Goal: Task Accomplishment & Management: Manage account settings

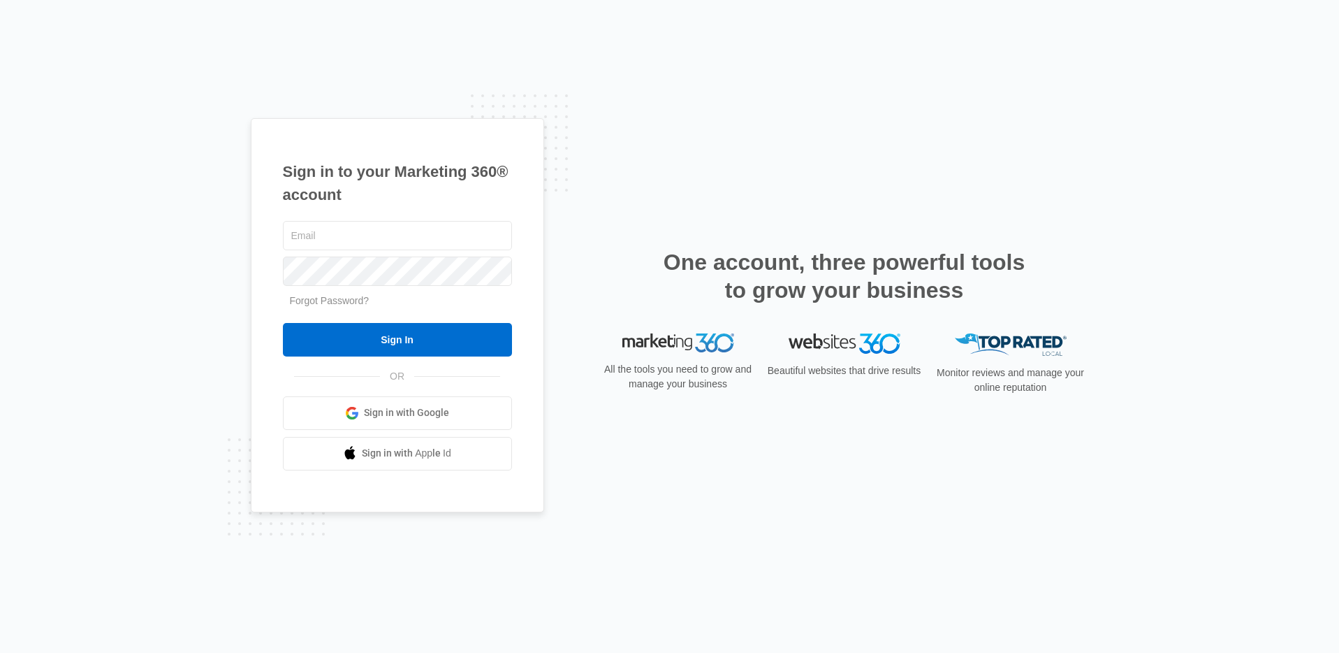
type input "avery.berryman@madwire.com"
click at [429, 419] on span "Sign in with Google" at bounding box center [406, 412] width 85 height 15
type input "[PERSON_NAME][EMAIL_ADDRESS][PERSON_NAME][DOMAIN_NAME]"
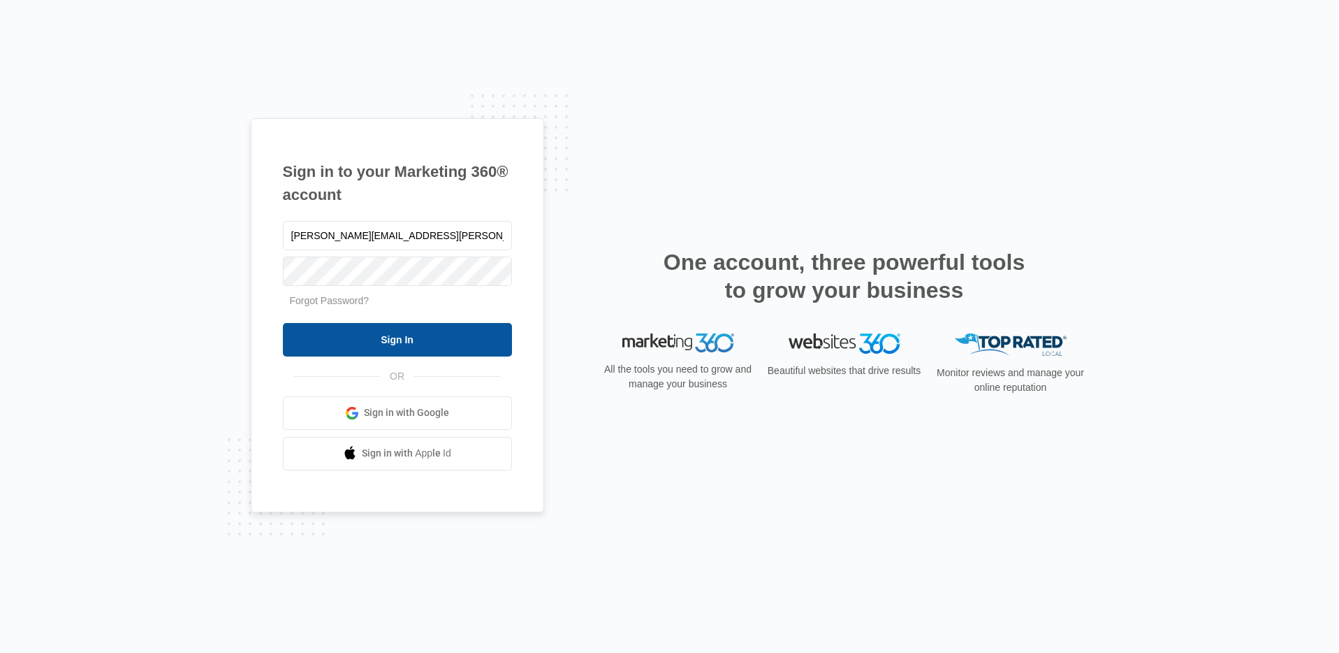
click at [426, 330] on input "Sign In" at bounding box center [397, 340] width 229 height 34
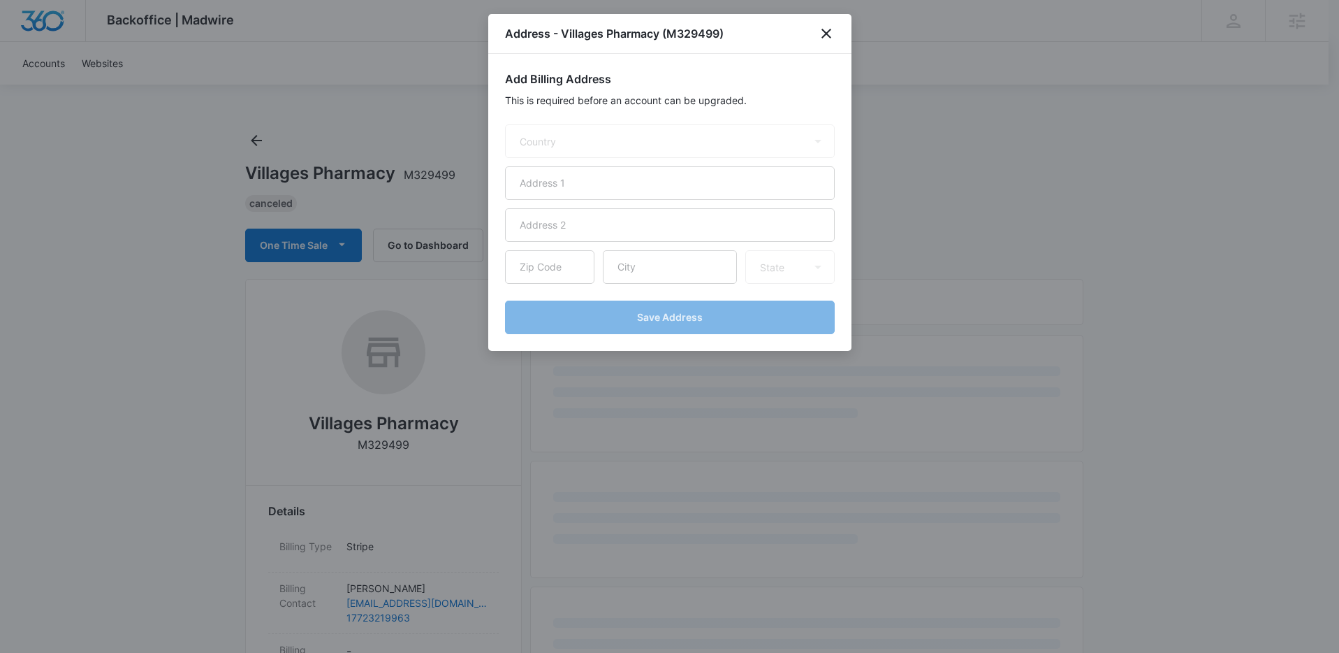
select select "US"
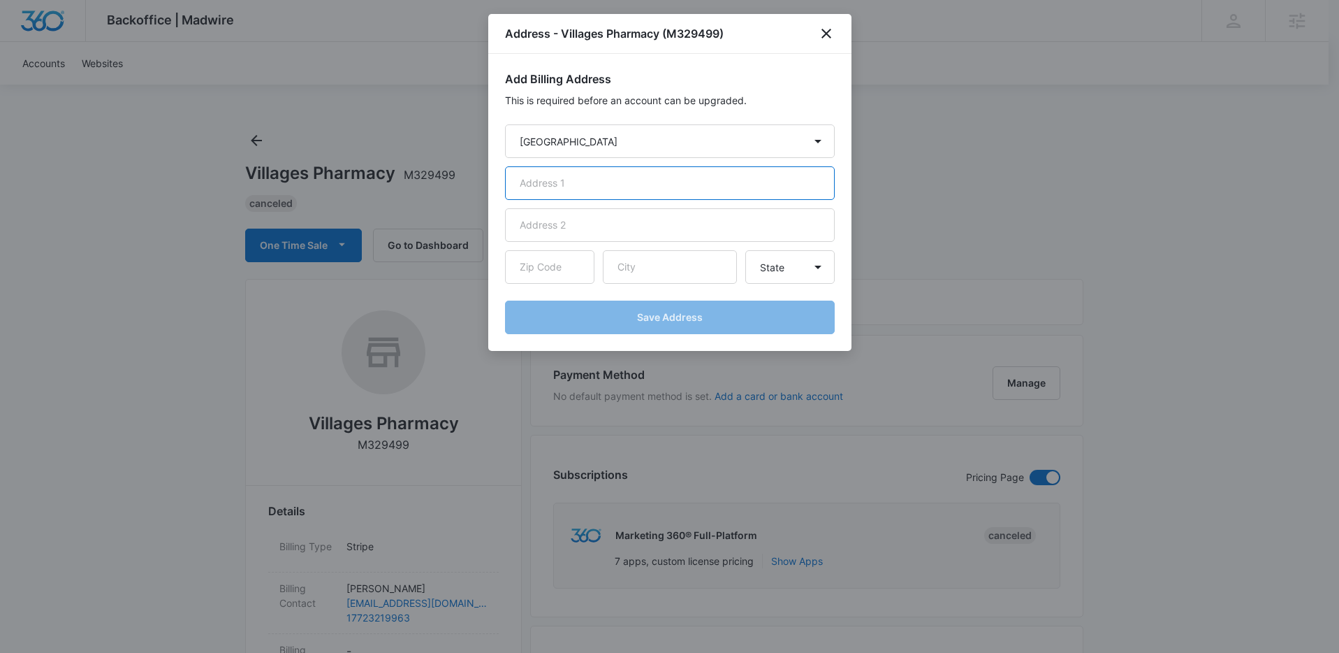
click at [618, 175] on input "text" at bounding box center [670, 183] width 330 height 34
click at [632, 137] on select "Country Afghanistan Åland Islands Albania Algeria American Samoa Andorra Angola…" at bounding box center [670, 141] width 330 height 34
click at [597, 189] on input "text" at bounding box center [670, 183] width 330 height 34
type input "17860 SE 109th Ave"
click at [576, 272] on input "text" at bounding box center [549, 267] width 89 height 34
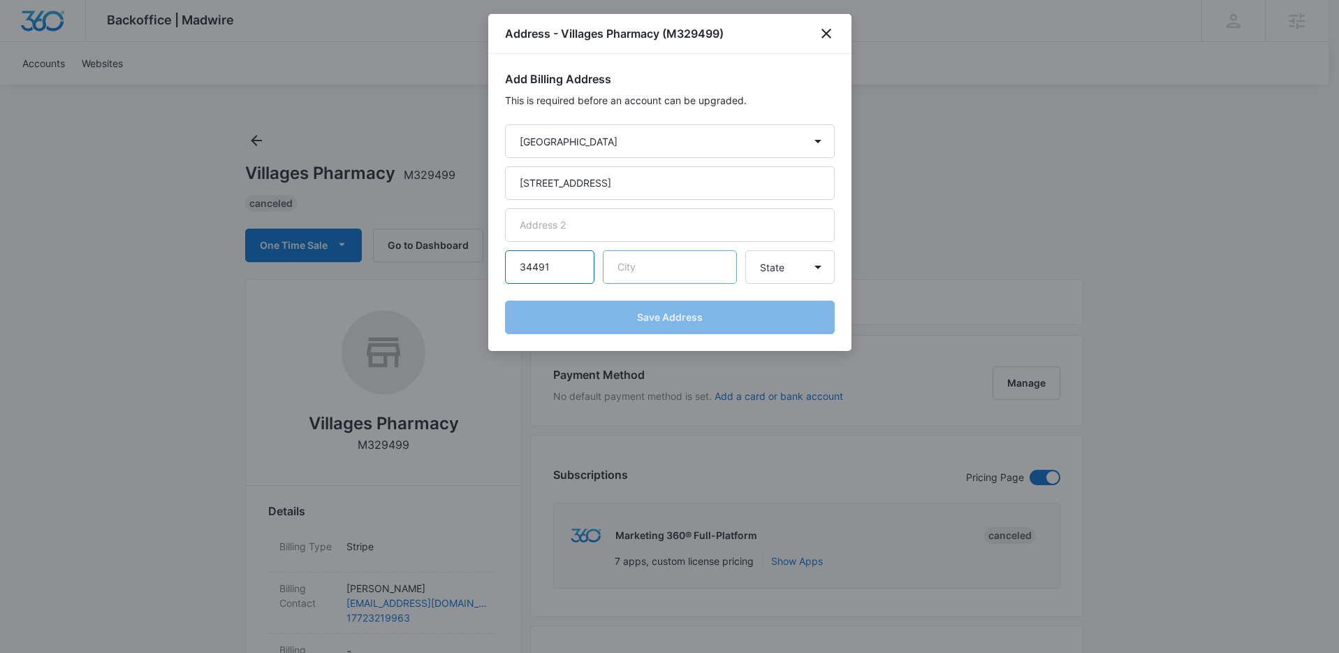
type input "34491"
click at [682, 271] on input "text" at bounding box center [670, 267] width 134 height 34
click at [1030, 256] on div at bounding box center [669, 326] width 1339 height 653
click at [667, 271] on input "text" at bounding box center [670, 267] width 134 height 34
click at [140, 151] on div at bounding box center [669, 326] width 1339 height 653
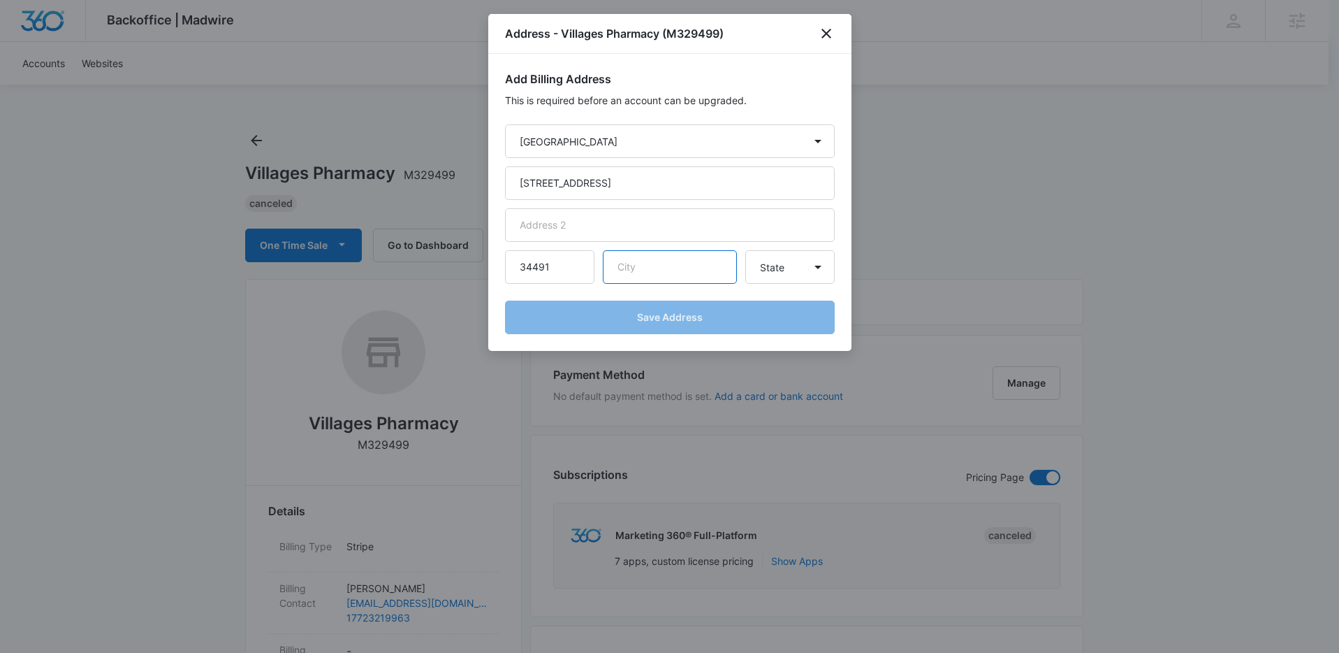
click at [647, 272] on input "text" at bounding box center [670, 267] width 134 height 34
type input "Summerfield"
click at [815, 263] on select "State Alaska Alabama Arkansas American Samoa Arizona California Colorado Connec…" at bounding box center [789, 267] width 89 height 34
select select "FL"
click at [745, 250] on select "State Alaska Alabama Arkansas American Samoa Arizona California Colorado Connec…" at bounding box center [789, 267] width 89 height 34
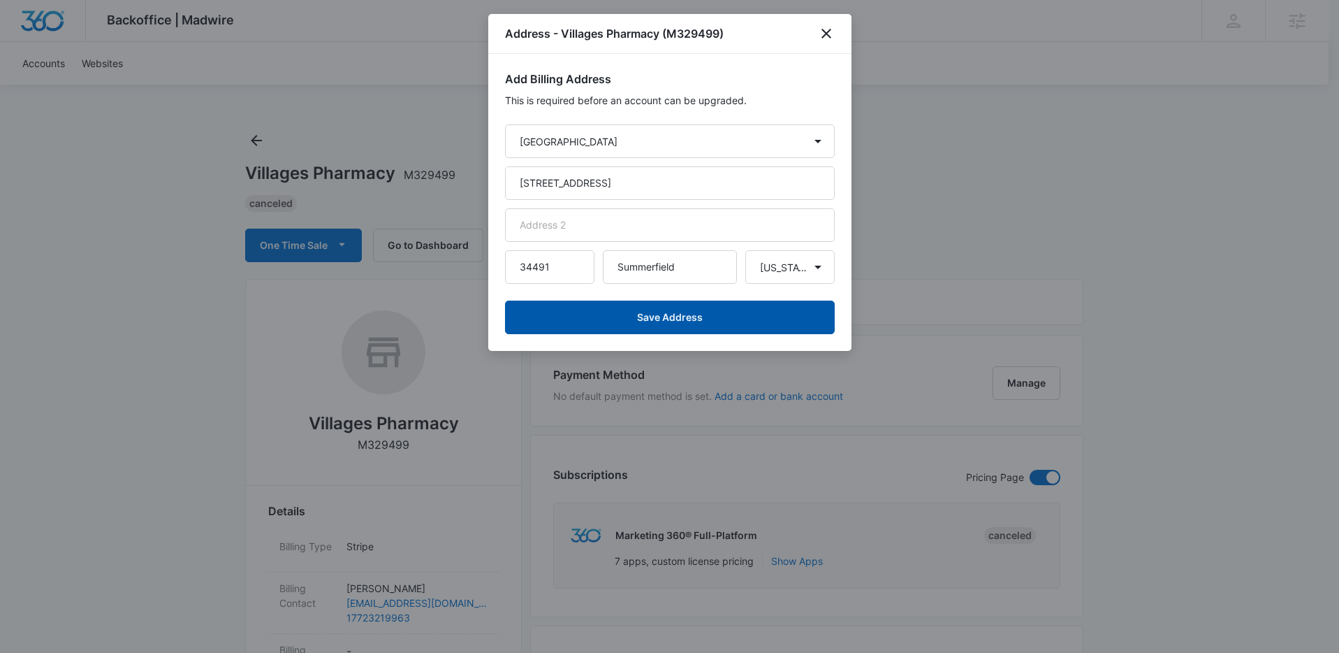
click at [709, 321] on button "Save Address" at bounding box center [670, 317] width 330 height 34
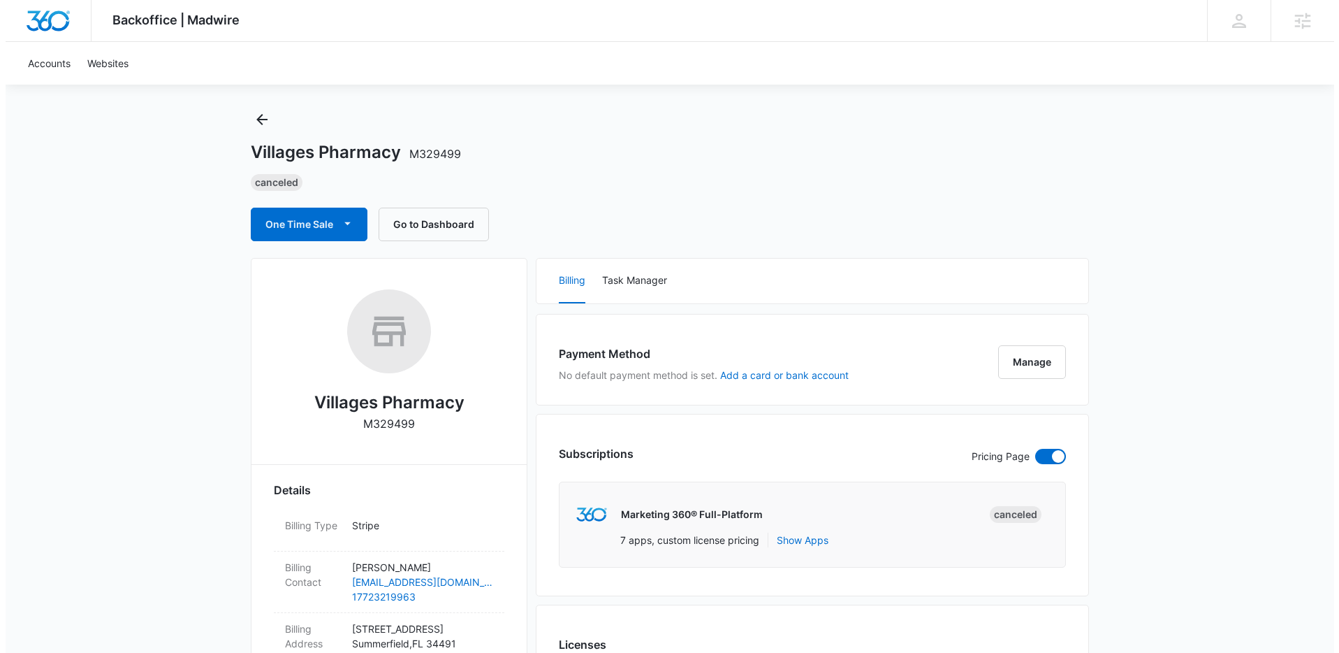
scroll to position [29, 0]
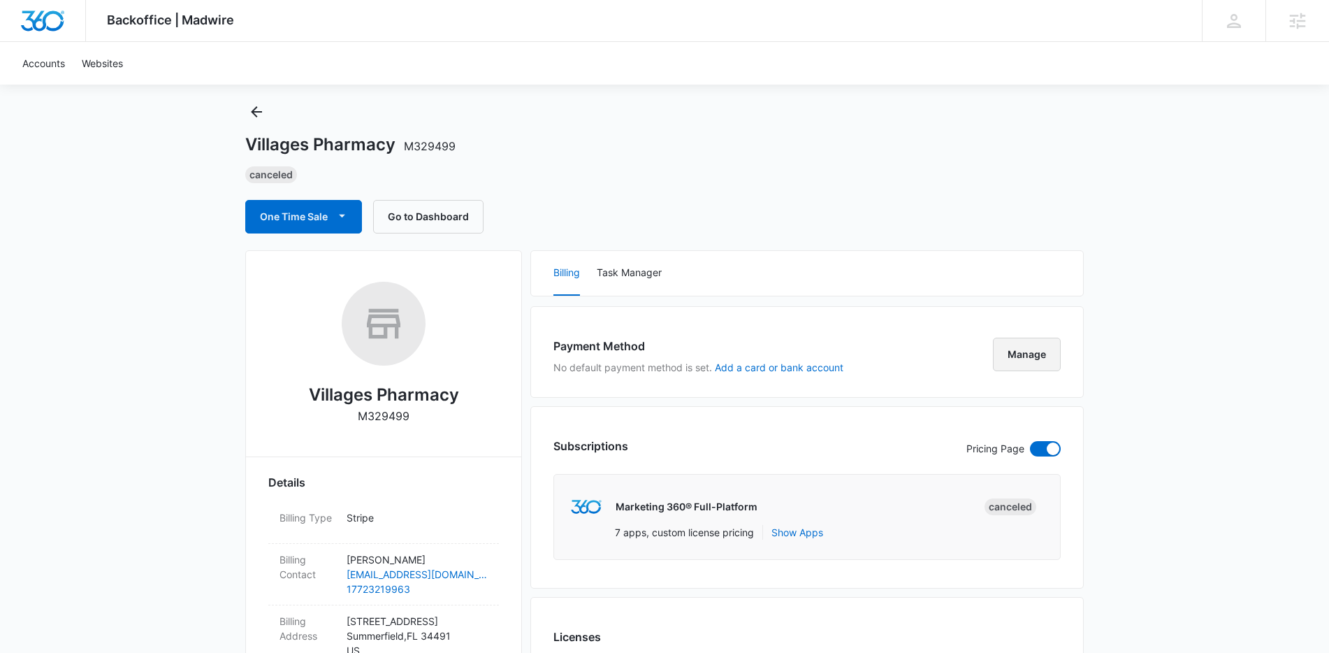
click at [1045, 361] on button "Manage" at bounding box center [1027, 354] width 68 height 34
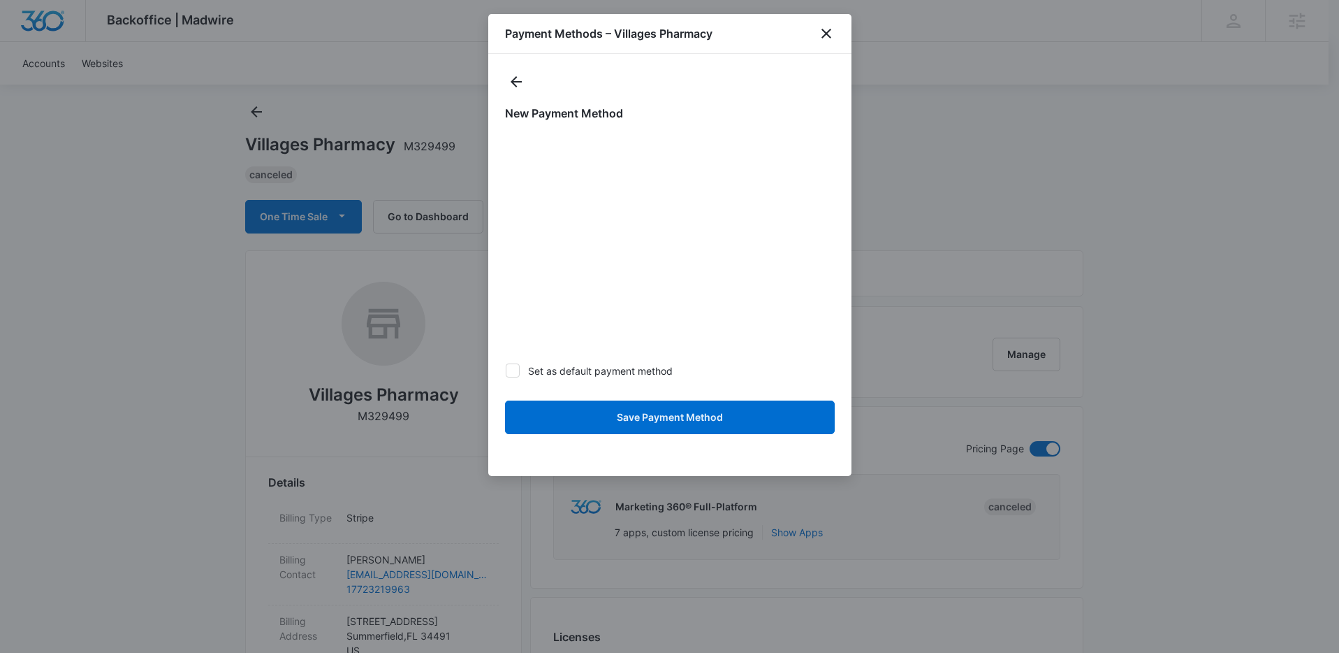
click at [719, 456] on div "New Payment Method Set as default payment method Save Payment Method" at bounding box center [669, 265] width 363 height 422
click at [515, 374] on icon at bounding box center [513, 370] width 13 height 13
click at [506, 371] on input "Set as default payment method" at bounding box center [505, 370] width 1 height 1
checkbox input "true"
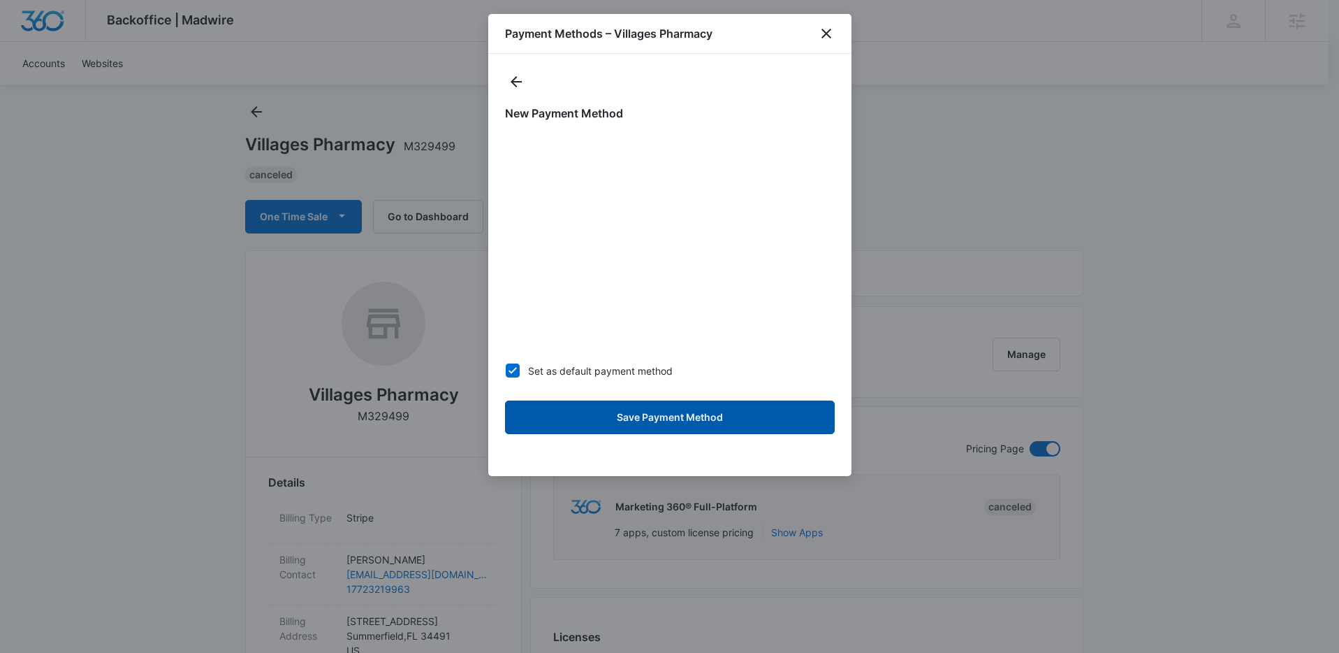
click at [668, 428] on button "Save Payment Method" at bounding box center [670, 417] width 330 height 34
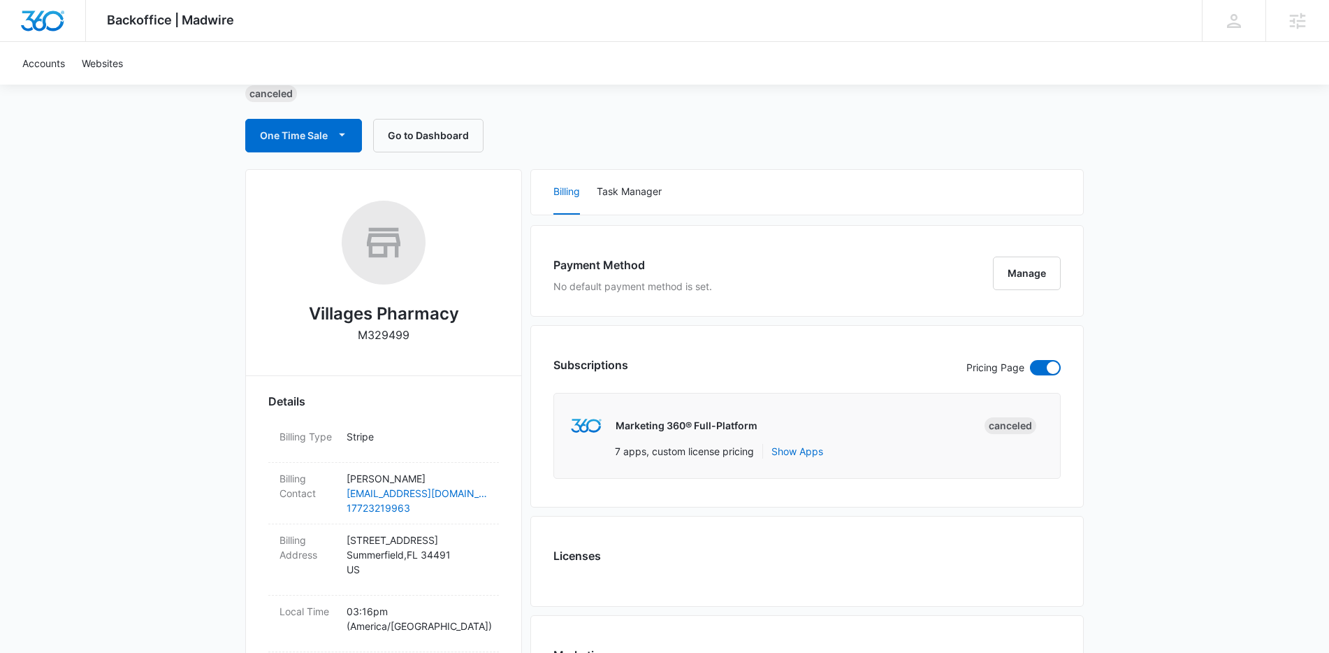
scroll to position [110, 0]
click at [1043, 276] on button "Manage" at bounding box center [1027, 273] width 68 height 34
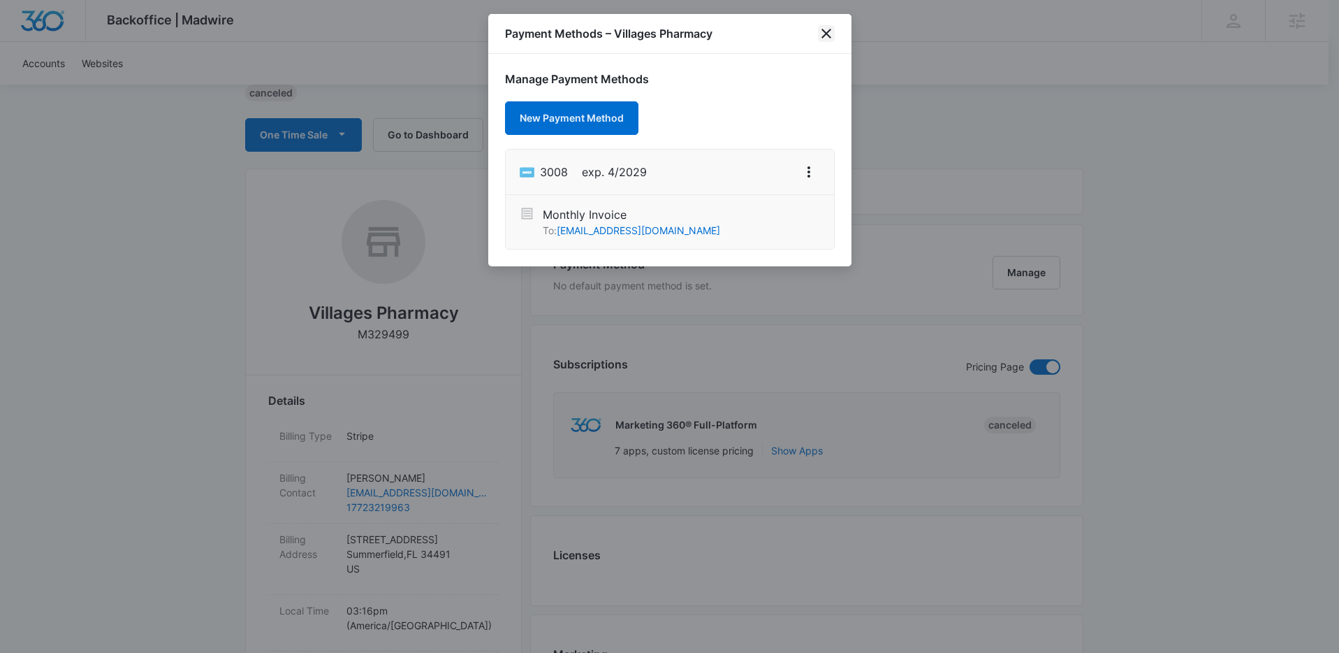
click at [833, 31] on icon "close" at bounding box center [826, 33] width 17 height 17
